Goal: Find specific page/section: Find specific page/section

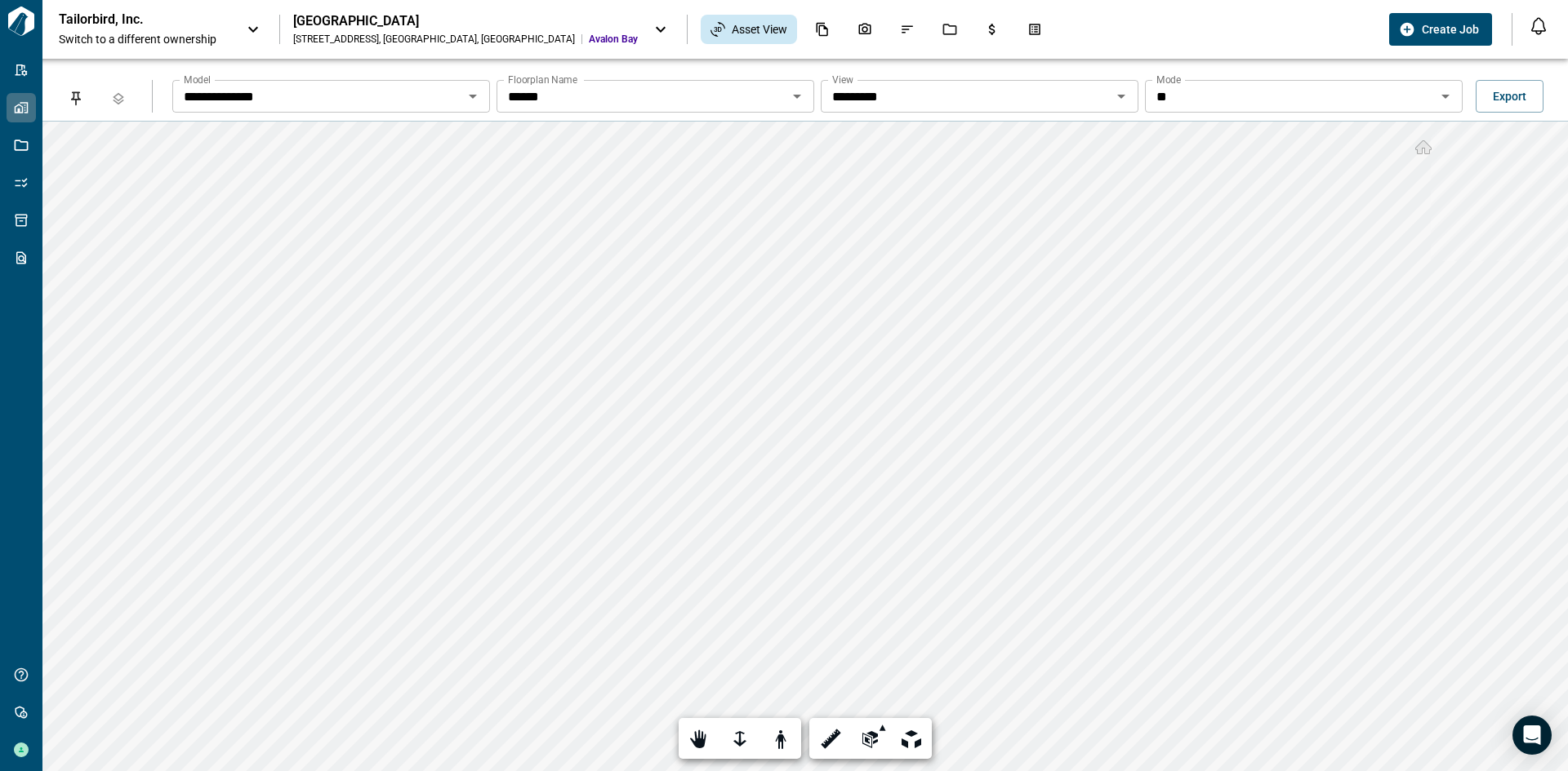
click at [334, 23] on div "[GEOGRAPHIC_DATA]" at bounding box center [465, 21] width 345 height 16
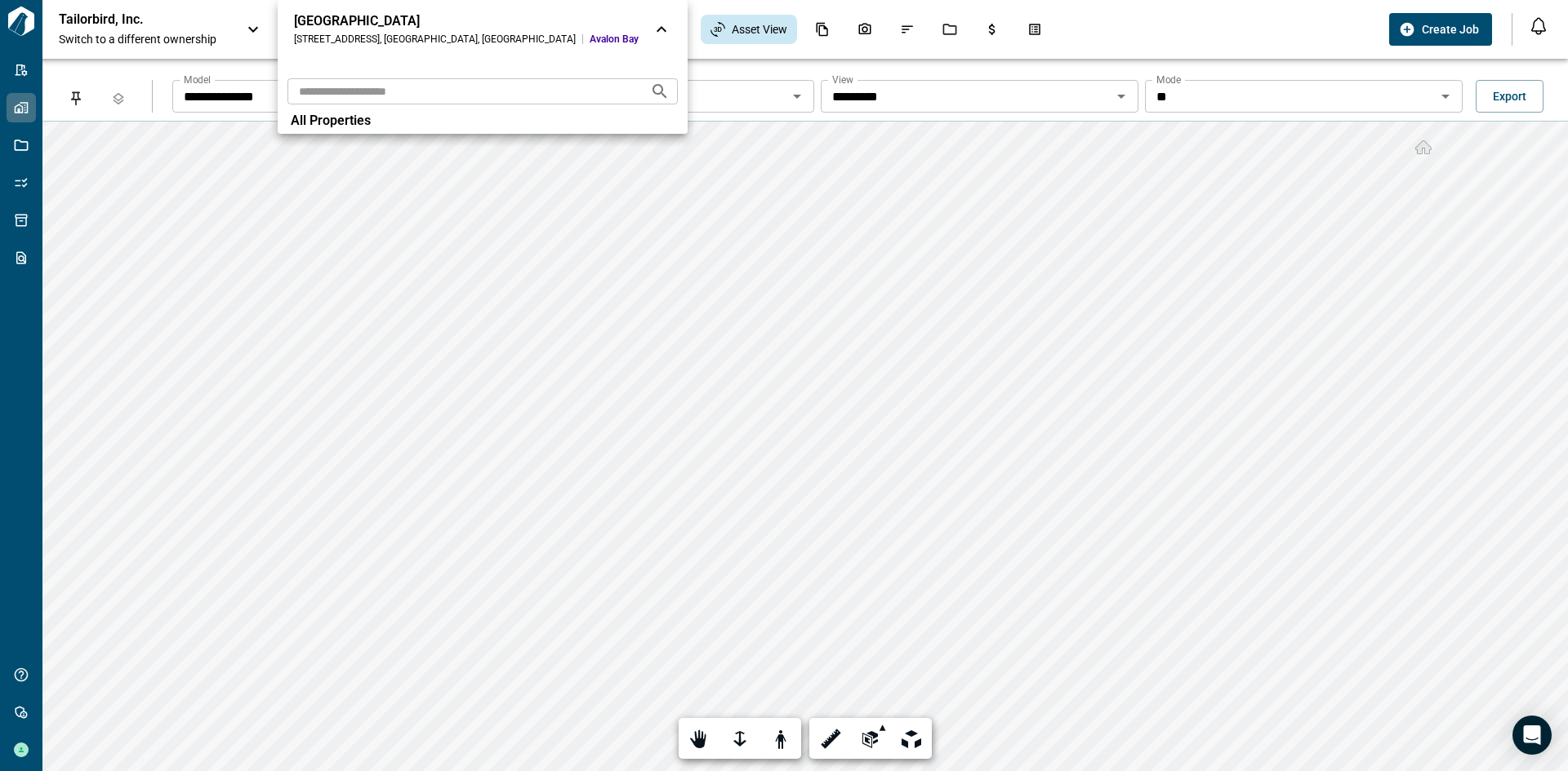
click at [19, 751] on div at bounding box center [784, 385] width 1568 height 771
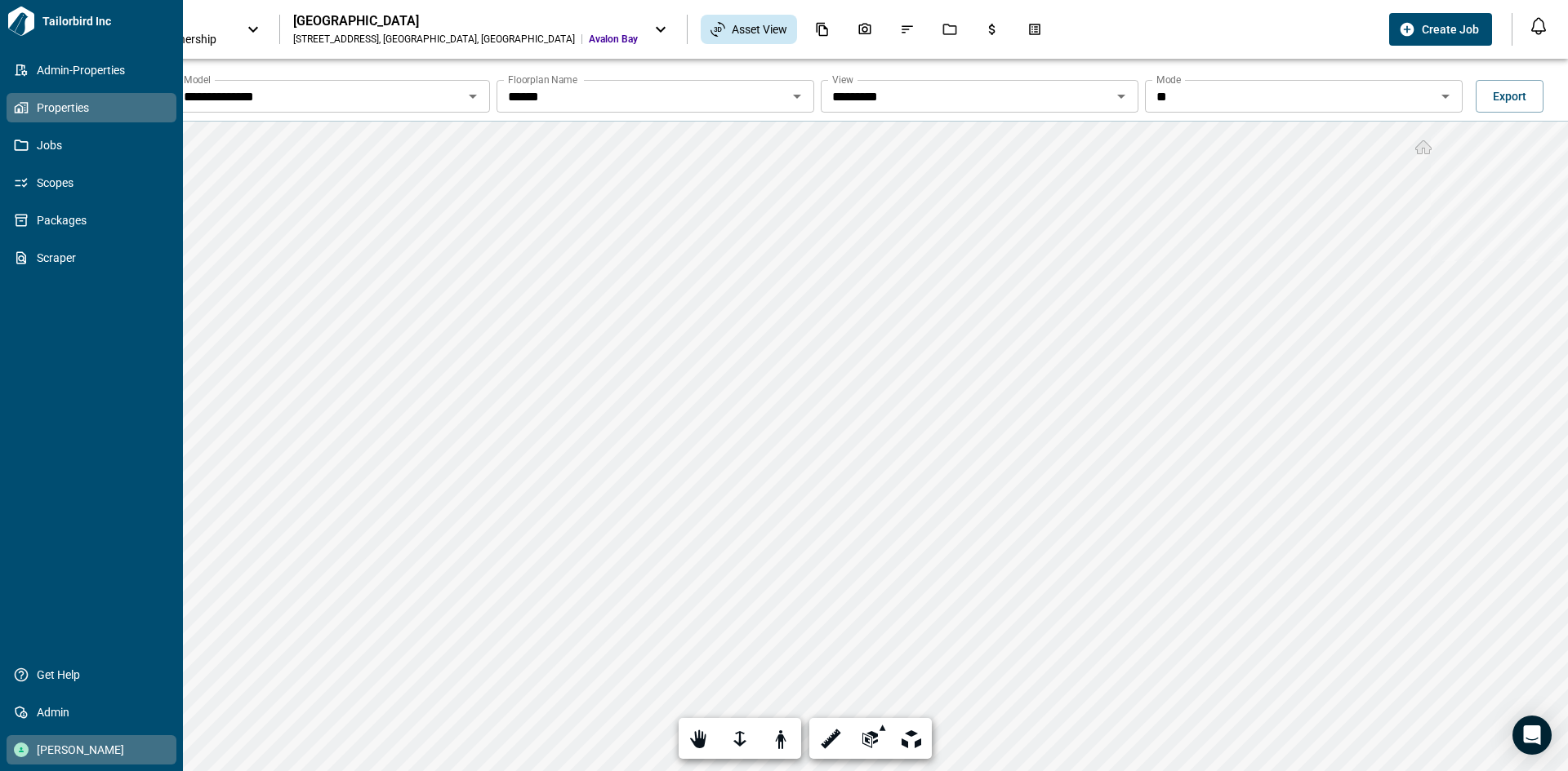
click at [20, 749] on icon at bounding box center [21, 749] width 5 height 5
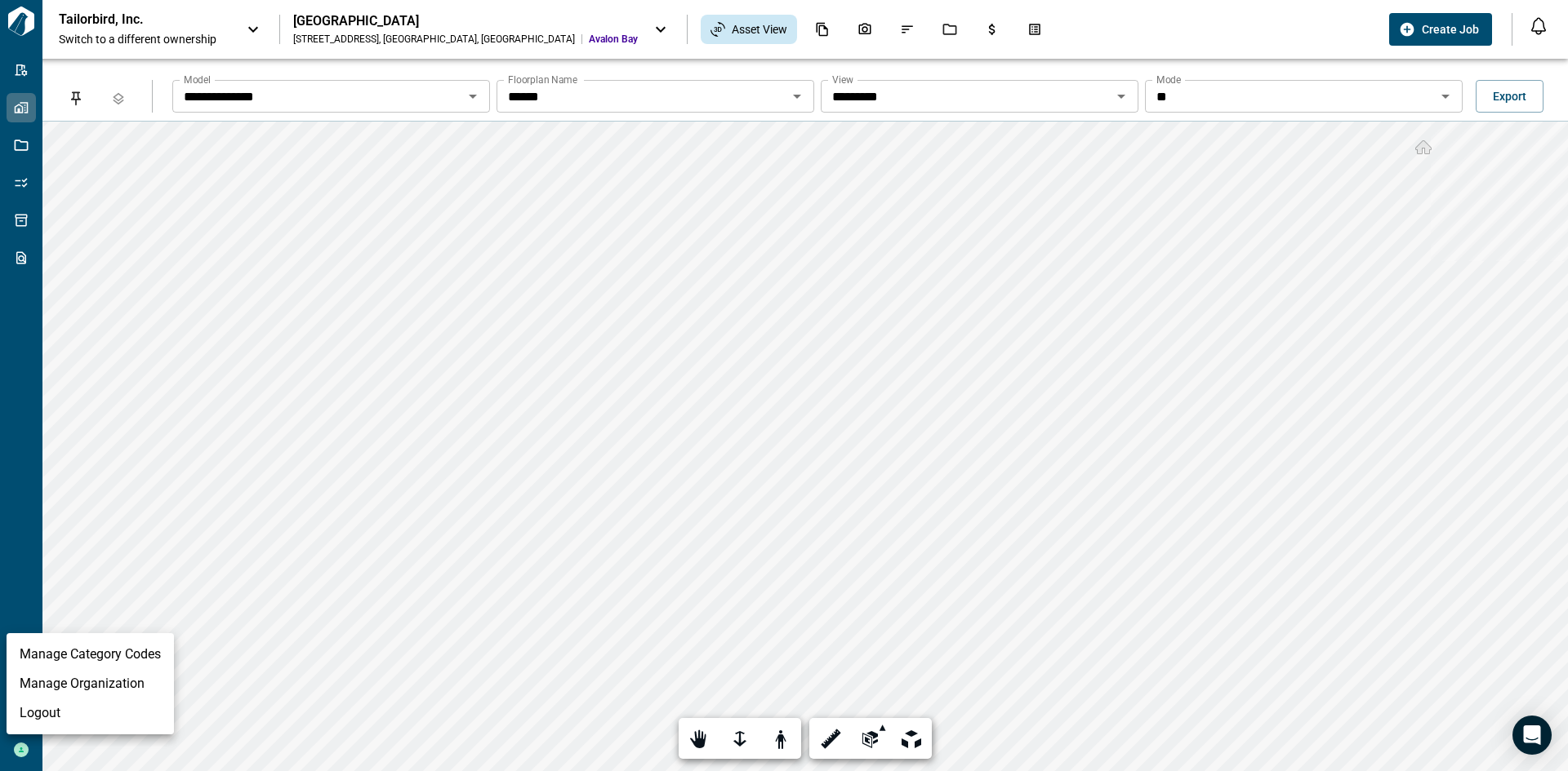
click at [55, 718] on li "Logout" at bounding box center [90, 713] width 167 height 30
